Goal: Transaction & Acquisition: Obtain resource

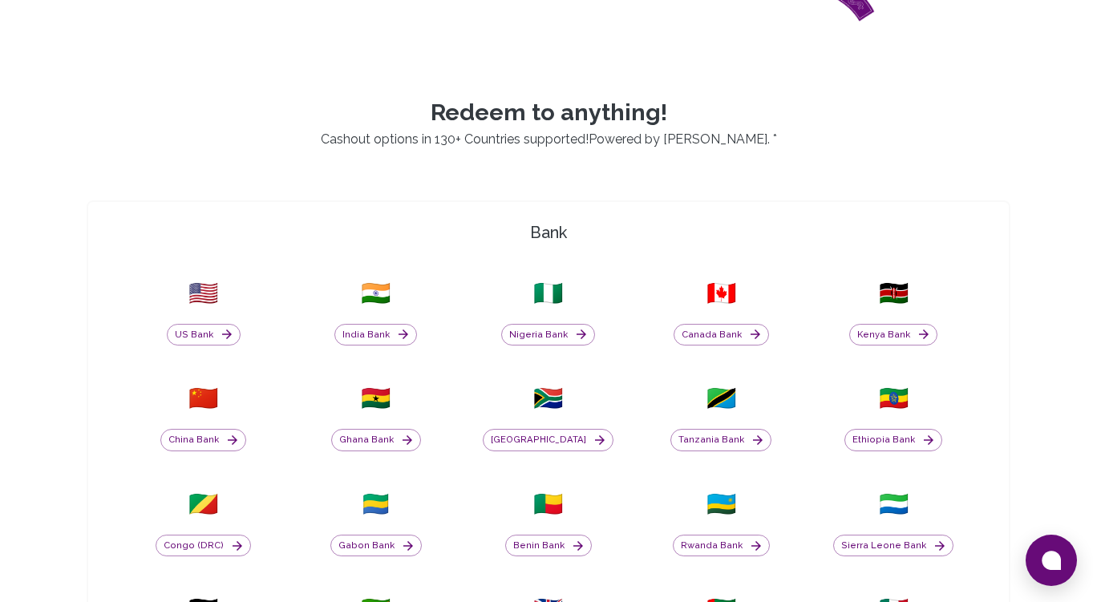
scroll to position [403, 0]
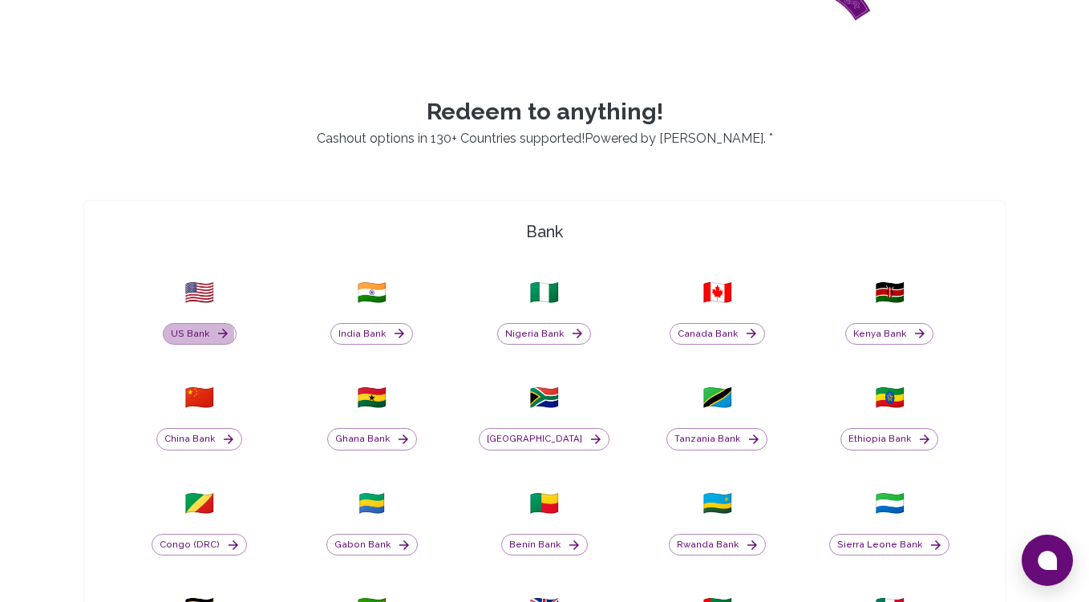
click at [176, 335] on button "US Bank" at bounding box center [200, 334] width 74 height 22
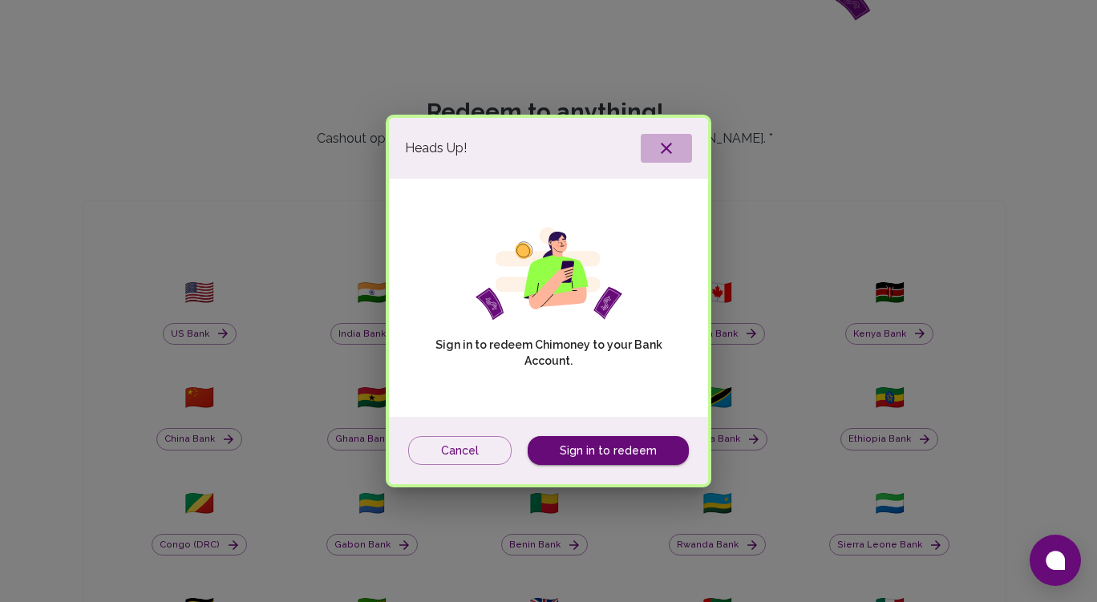
click at [668, 142] on icon "button" at bounding box center [666, 148] width 19 height 19
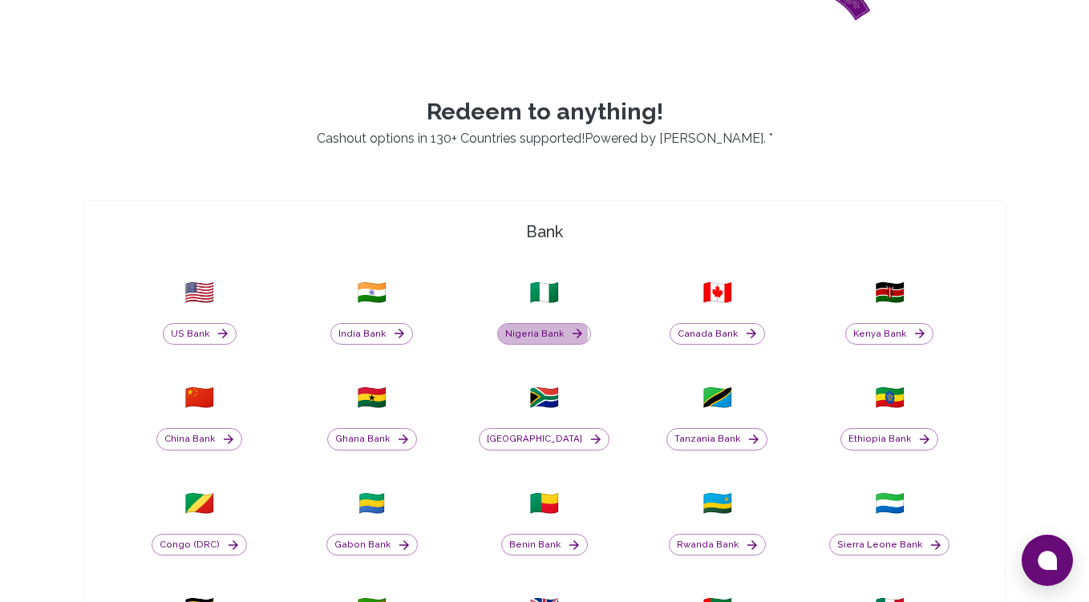
click at [532, 335] on button "Nigeria Bank" at bounding box center [544, 334] width 94 height 22
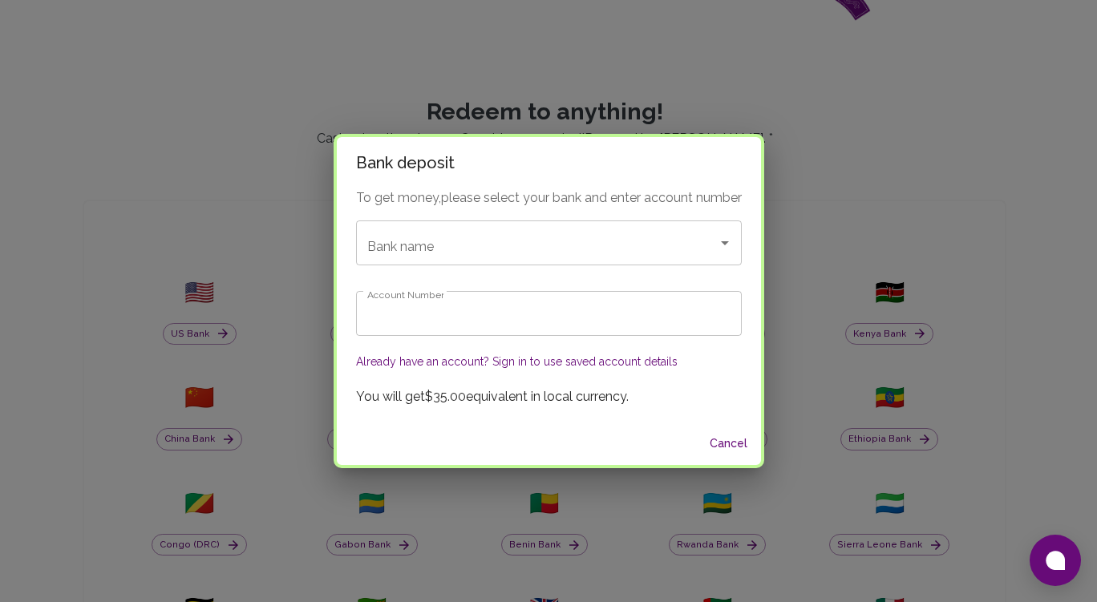
click at [526, 241] on input "Bank name" at bounding box center [526, 243] width 326 height 30
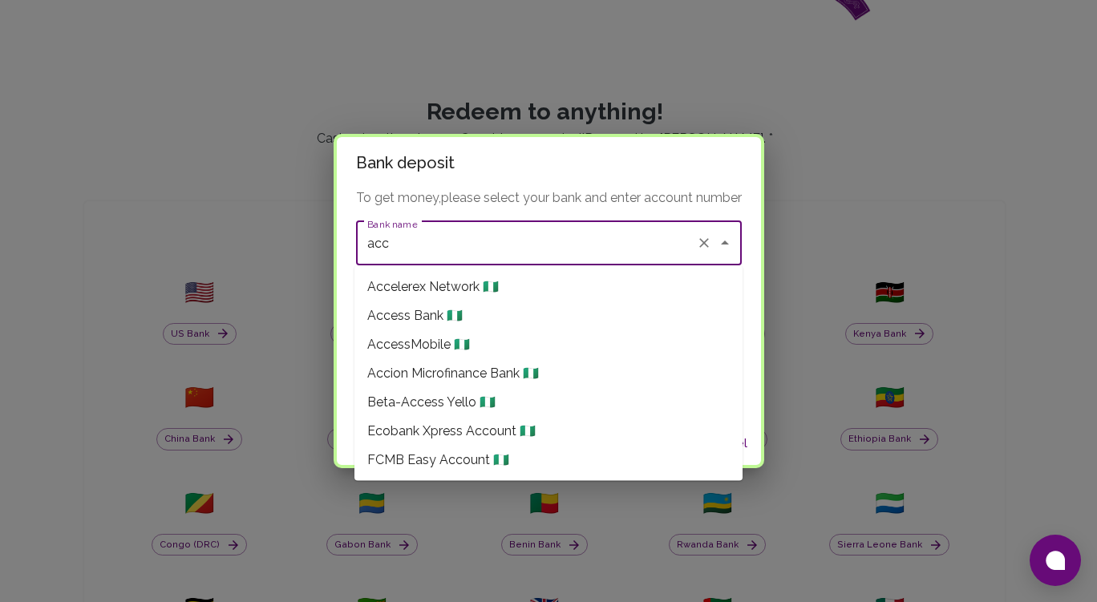
scroll to position [0, 0]
click at [461, 316] on li "Access Bank 🇳🇬" at bounding box center [548, 316] width 388 height 29
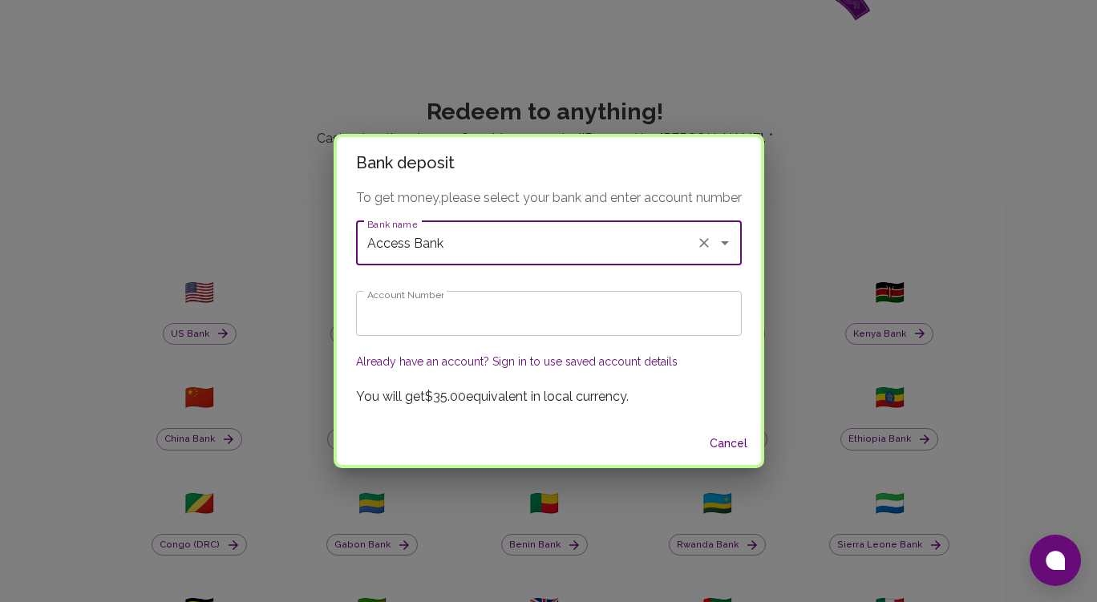
type input "Access Bank"
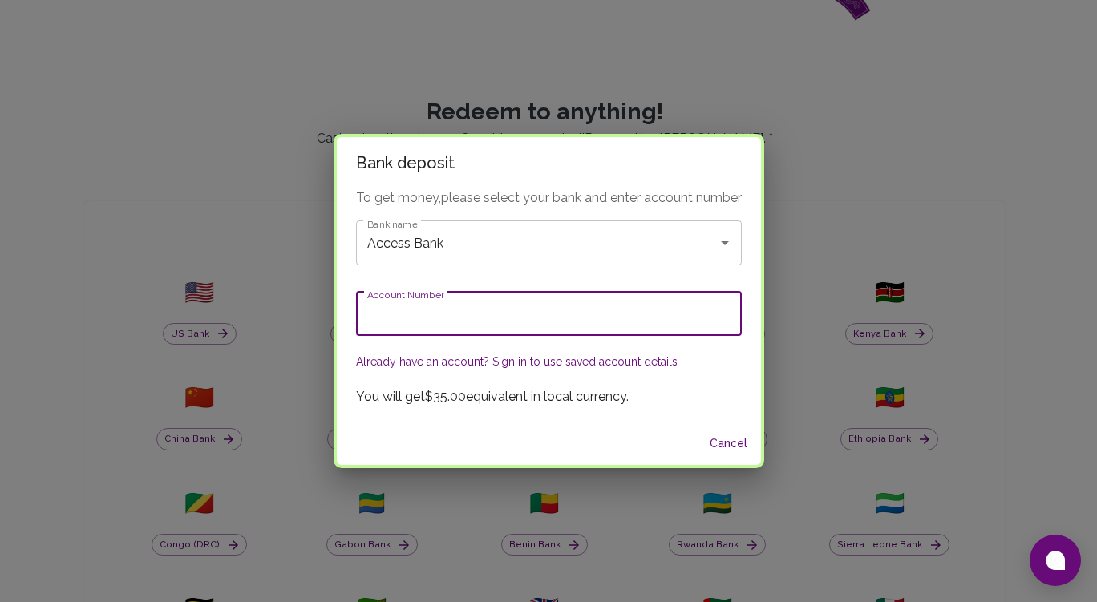
click at [461, 316] on input "Account Number" at bounding box center [549, 313] width 386 height 45
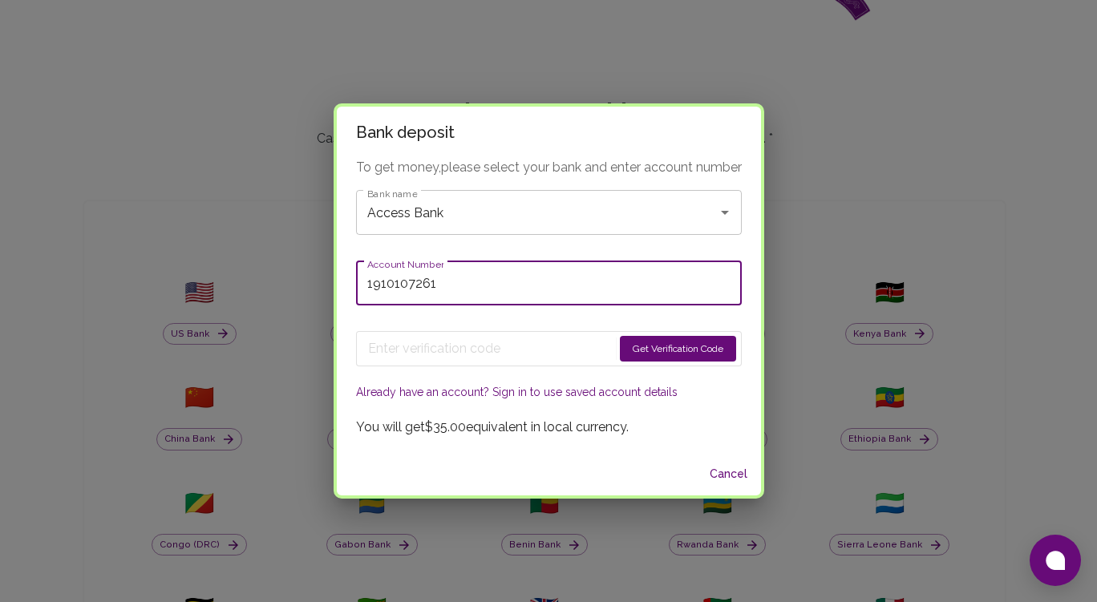
type input "1910107261"
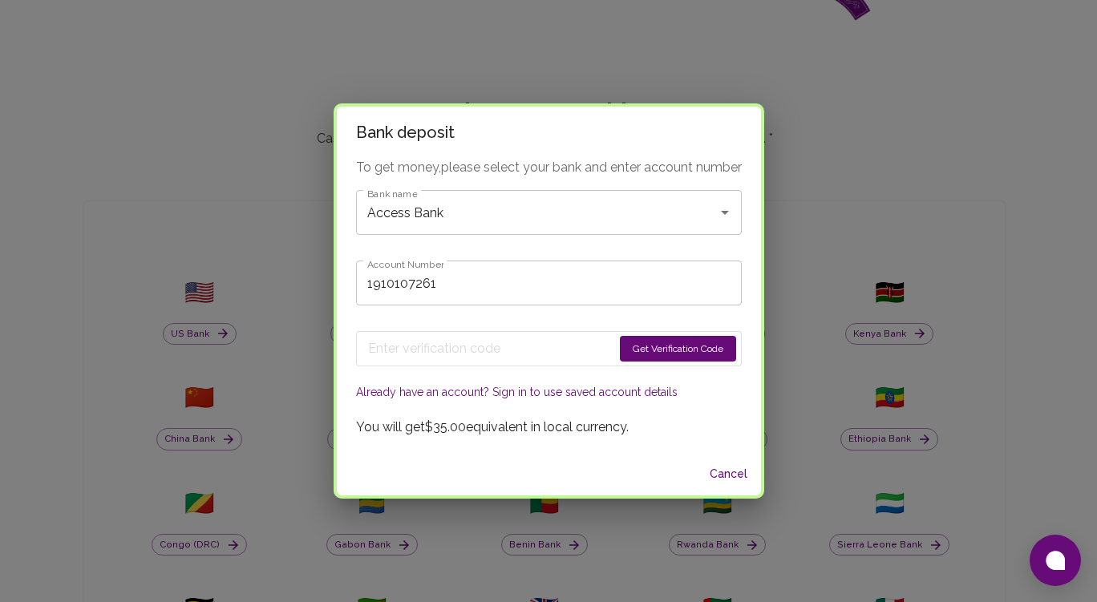
click at [655, 341] on button "Get Verification Code" at bounding box center [678, 349] width 116 height 26
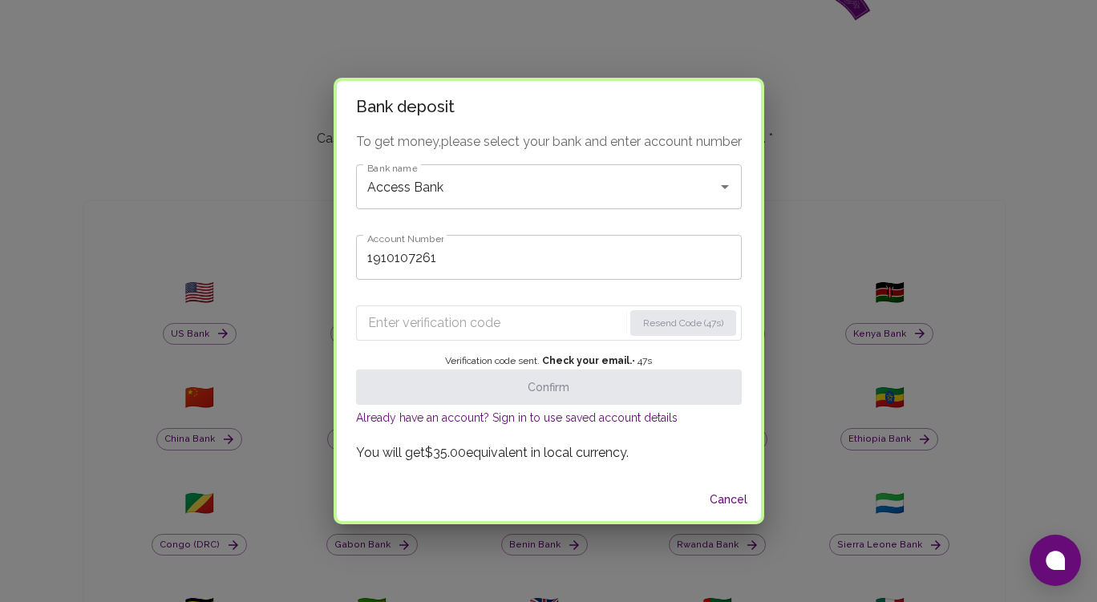
click at [459, 322] on input "Enter verification code" at bounding box center [495, 323] width 255 height 26
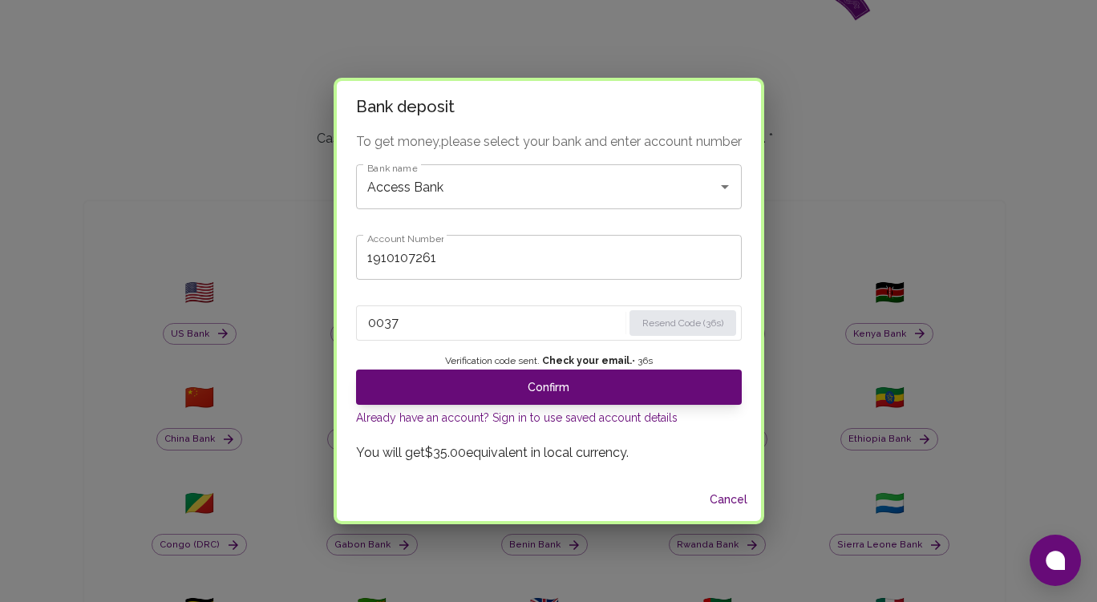
type input "0037"
click at [527, 380] on button "Confirm" at bounding box center [549, 387] width 386 height 35
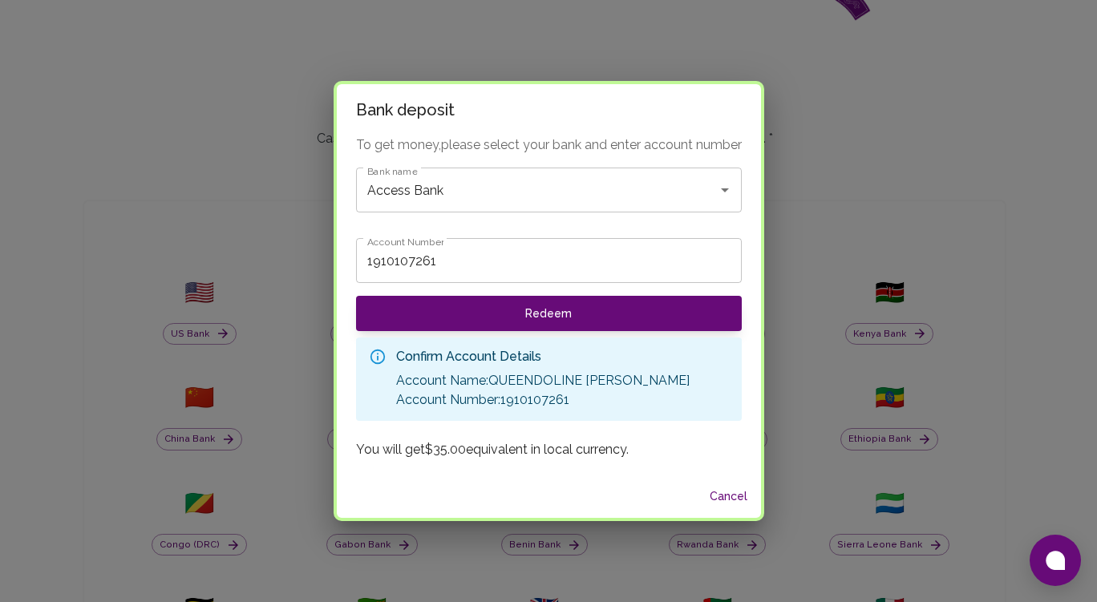
click at [552, 310] on button "Redeem" at bounding box center [549, 313] width 386 height 35
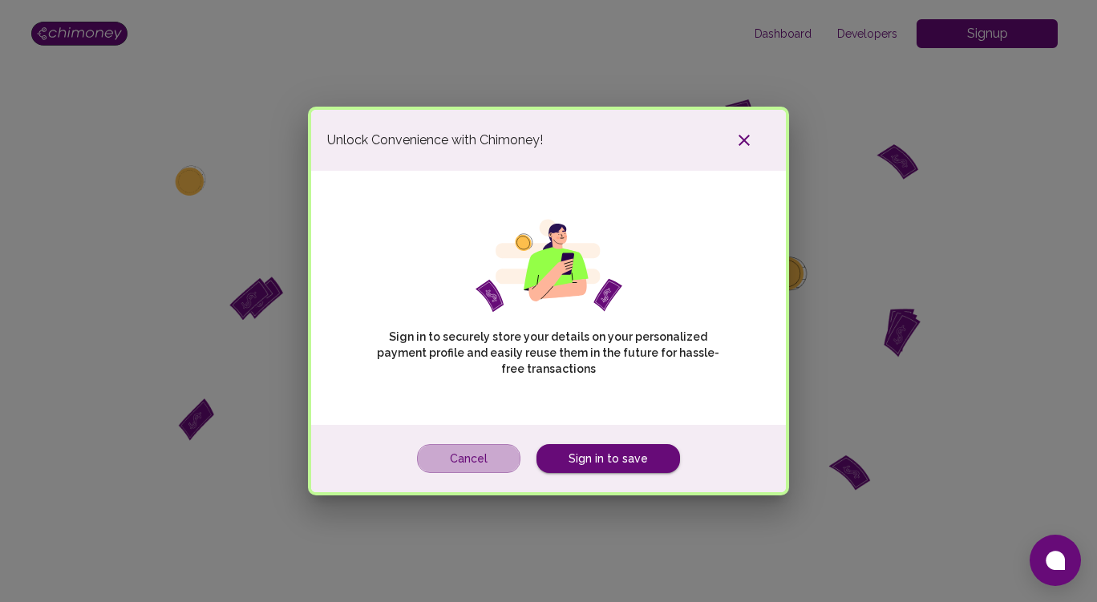
click at [497, 459] on button "Cancel" at bounding box center [468, 459] width 103 height 30
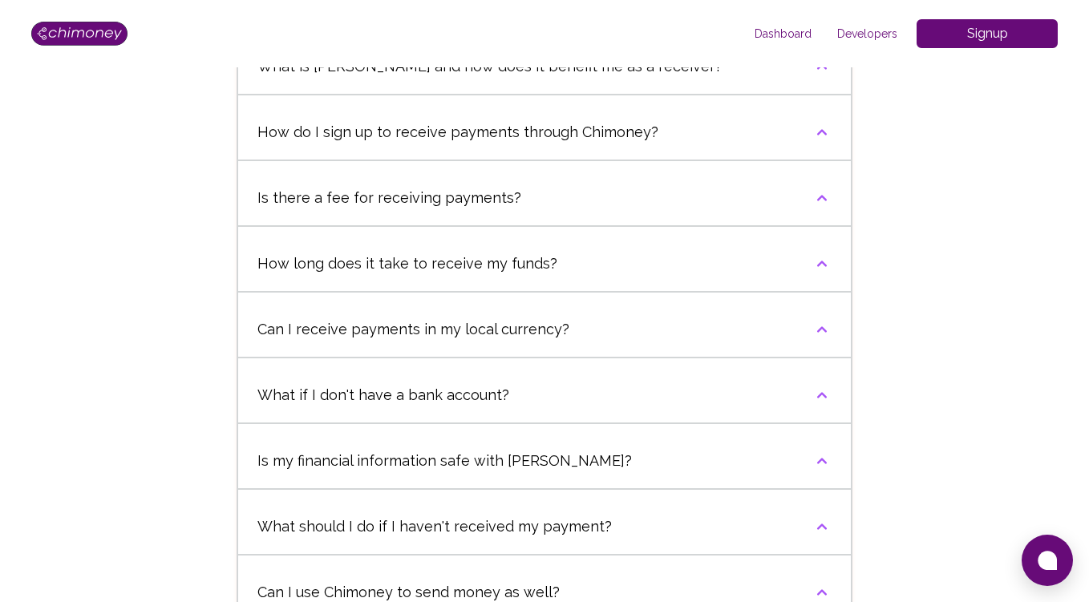
scroll to position [729, 0]
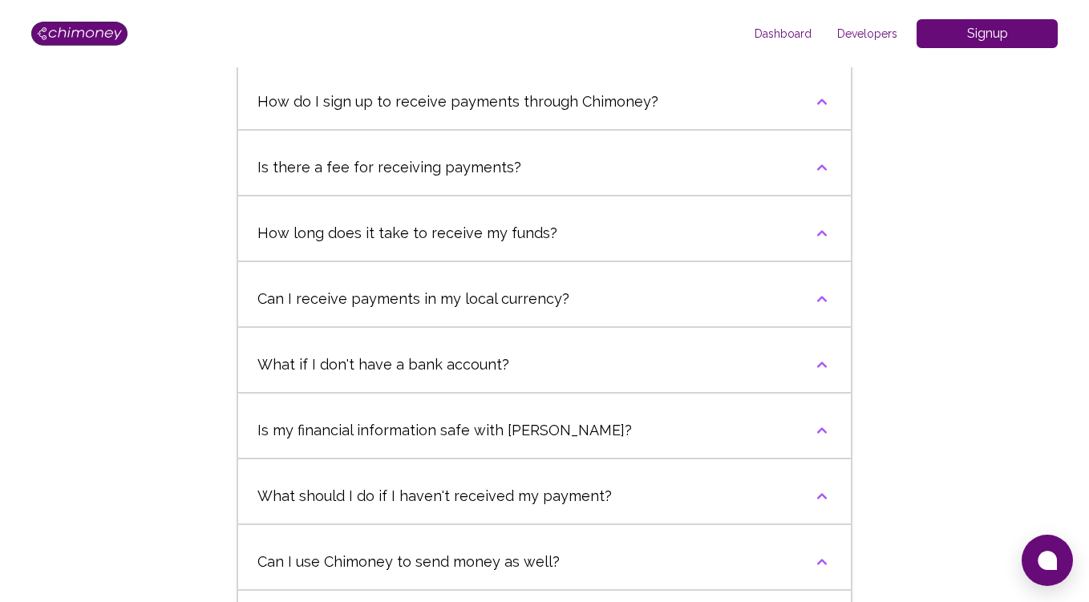
click at [653, 233] on button "How long does it take to receive my funds?" at bounding box center [544, 233] width 613 height 55
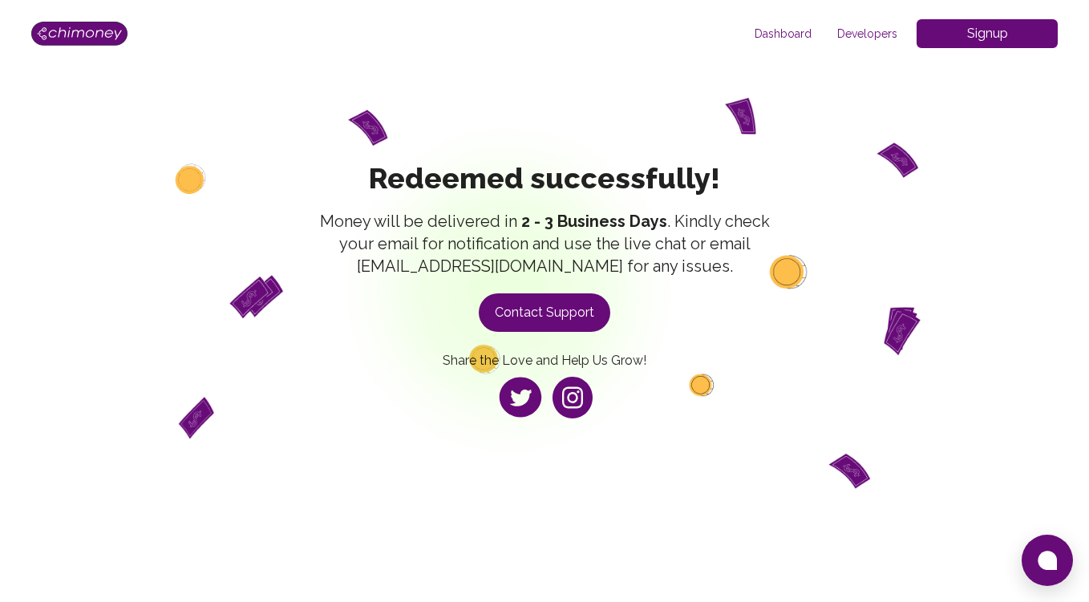
scroll to position [0, 0]
